Goal: Transaction & Acquisition: Purchase product/service

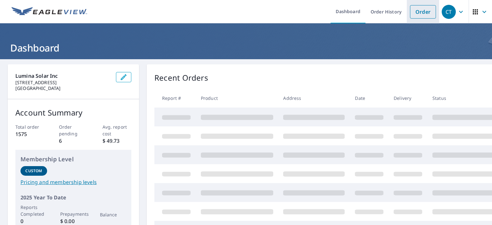
click at [416, 16] on link "Order" at bounding box center [423, 11] width 26 height 13
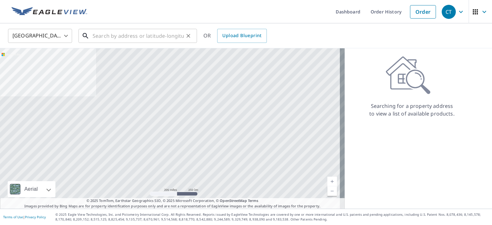
click at [119, 43] on div "​" at bounding box center [138, 36] width 119 height 14
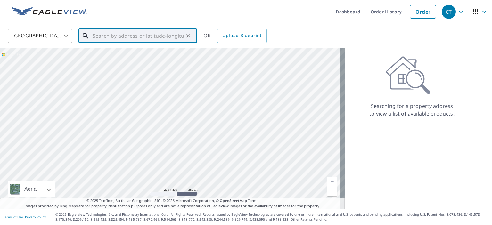
paste input "[STREET_ADDRESS]"
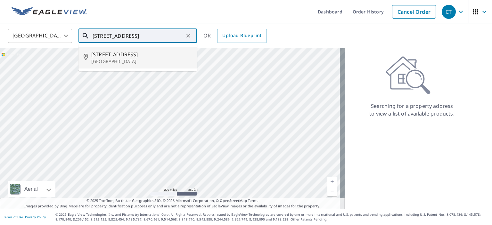
click at [122, 51] on span "[STREET_ADDRESS]" at bounding box center [141, 55] width 101 height 8
type input "[STREET_ADDRESS]"
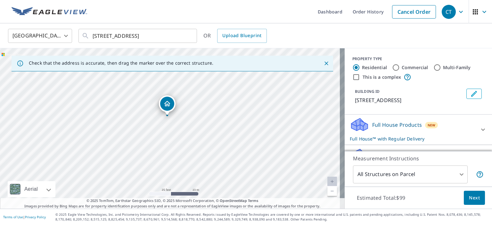
drag, startPoint x: 172, startPoint y: 143, endPoint x: 169, endPoint y: 130, distance: 12.5
click at [169, 130] on div "[STREET_ADDRESS]" at bounding box center [172, 128] width 345 height 161
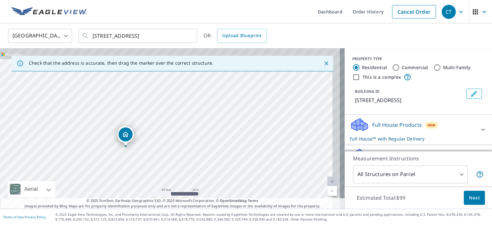
drag, startPoint x: 161, startPoint y: 140, endPoint x: 147, endPoint y: 158, distance: 22.2
click at [147, 158] on div "[STREET_ADDRESS]" at bounding box center [172, 128] width 345 height 161
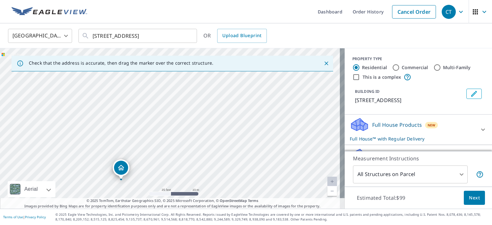
drag, startPoint x: 156, startPoint y: 134, endPoint x: 158, endPoint y: 160, distance: 26.7
click at [158, 160] on div "[STREET_ADDRESS]" at bounding box center [172, 128] width 345 height 161
drag, startPoint x: 141, startPoint y: 125, endPoint x: 146, endPoint y: 105, distance: 19.9
click at [146, 105] on div "[STREET_ADDRESS]" at bounding box center [172, 128] width 345 height 161
drag, startPoint x: 192, startPoint y: 137, endPoint x: 207, endPoint y: 164, distance: 30.9
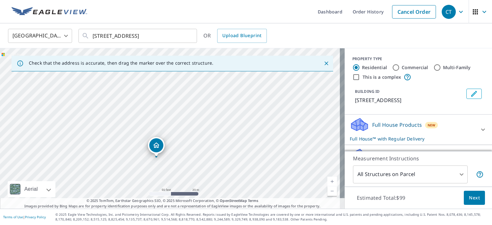
click at [208, 166] on div "[STREET_ADDRESS]" at bounding box center [172, 128] width 345 height 161
drag, startPoint x: 157, startPoint y: 152, endPoint x: 197, endPoint y: 113, distance: 56.9
drag, startPoint x: 168, startPoint y: 130, endPoint x: 169, endPoint y: 141, distance: 11.0
click at [169, 141] on div "[STREET_ADDRESS]" at bounding box center [172, 128] width 345 height 161
drag, startPoint x: 168, startPoint y: 117, endPoint x: 164, endPoint y: 118, distance: 4.3
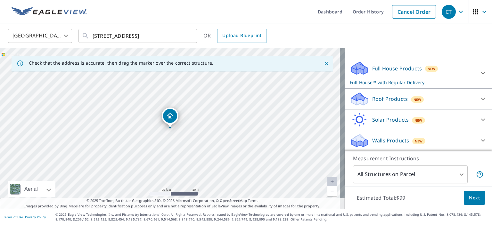
click at [380, 115] on div "Solar Products New" at bounding box center [413, 120] width 126 height 15
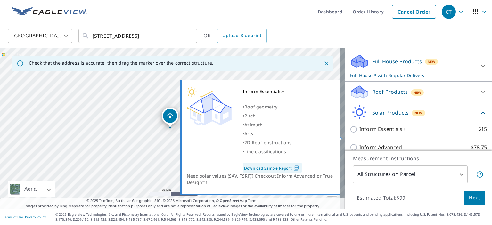
click at [381, 133] on p "Inform Essentials+" at bounding box center [383, 129] width 46 height 8
click at [360, 133] on input "Inform Essentials+ $15" at bounding box center [355, 130] width 10 height 8
checkbox input "true"
checkbox input "false"
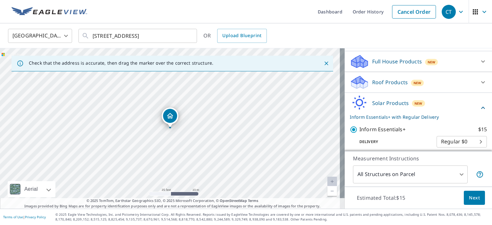
click at [473, 197] on span "Next" at bounding box center [474, 198] width 11 height 8
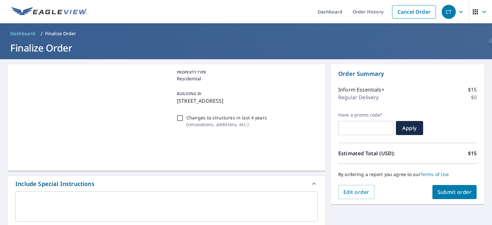
scroll to position [32, 0]
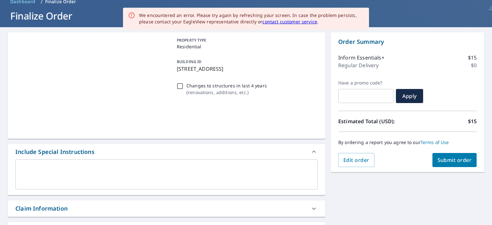
click at [439, 160] on span "Submit order" at bounding box center [455, 160] width 34 height 7
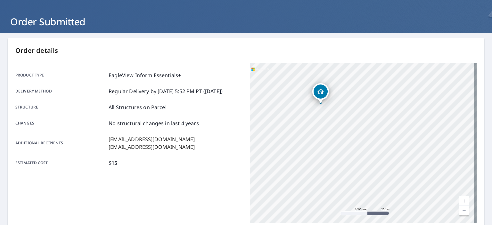
scroll to position [151, 0]
